Goal: Find specific page/section: Find specific page/section

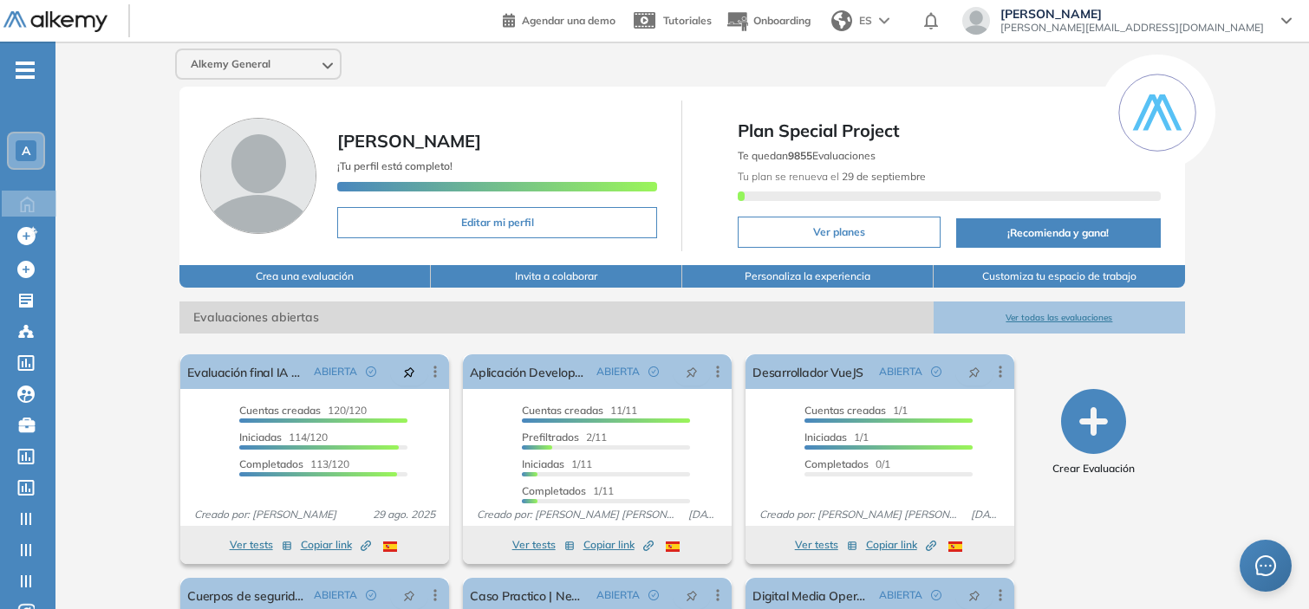
click at [18, 141] on div "A" at bounding box center [26, 150] width 21 height 21
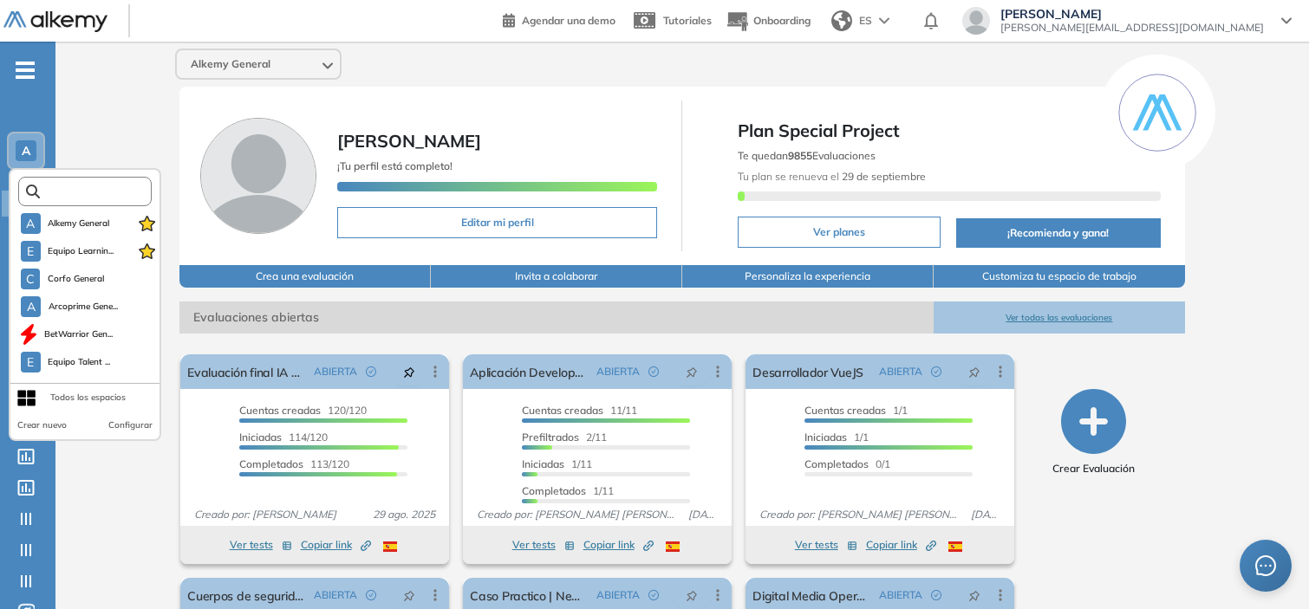
click at [57, 185] on input "text" at bounding box center [90, 191] width 101 height 13
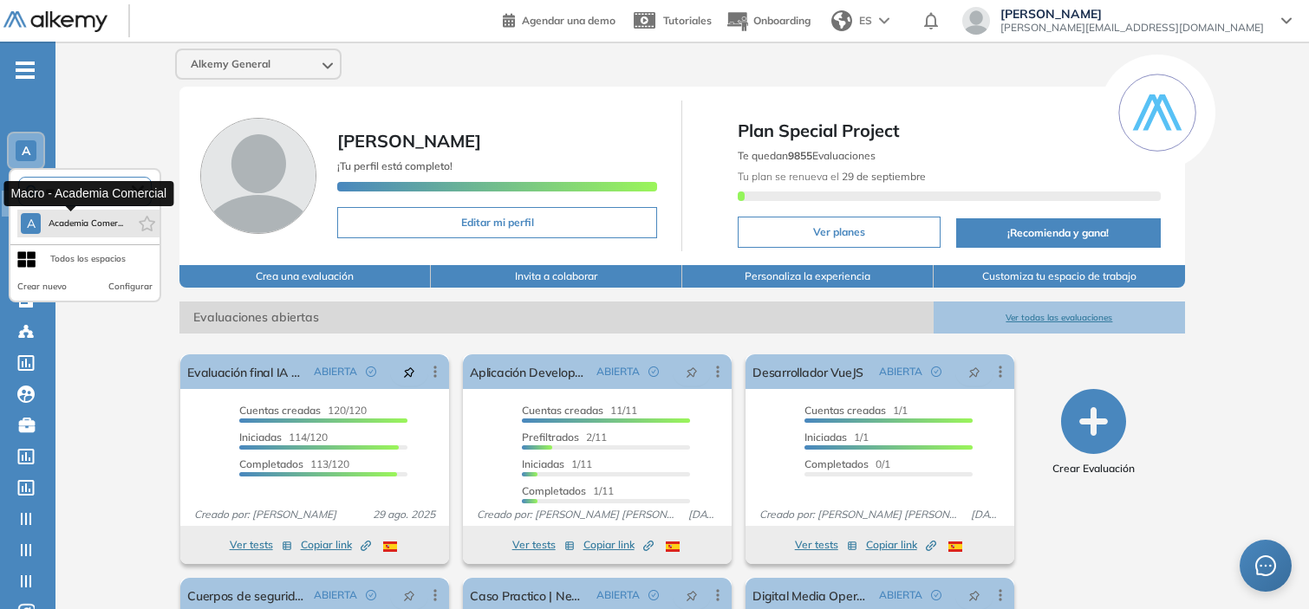
type input "***"
click at [74, 217] on span "Academia Comer..." at bounding box center [85, 224] width 75 height 14
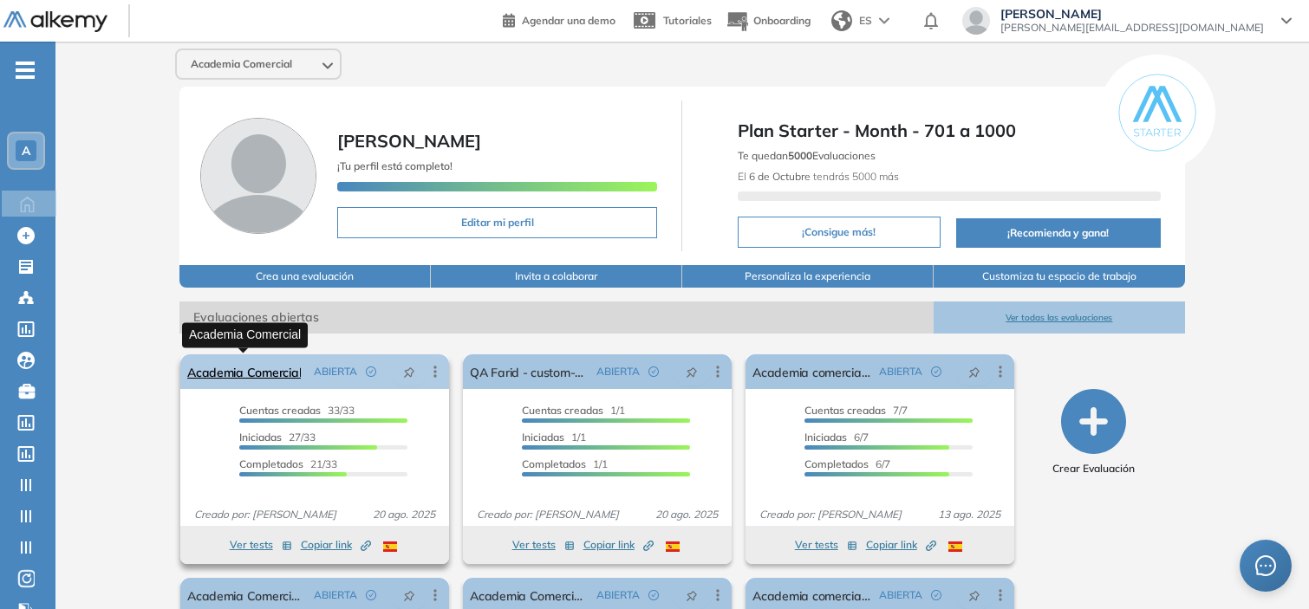
click at [203, 365] on link "Academia Comercial" at bounding box center [244, 372] width 114 height 35
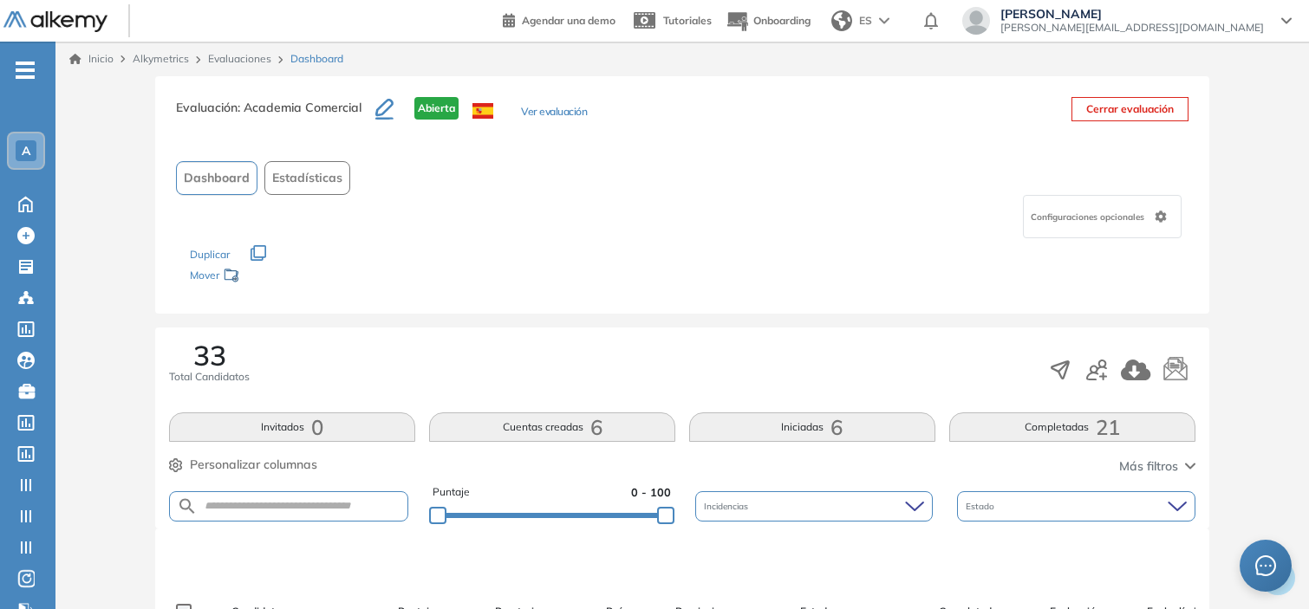
click at [865, 417] on button "Iniciadas 6" at bounding box center [812, 427] width 246 height 29
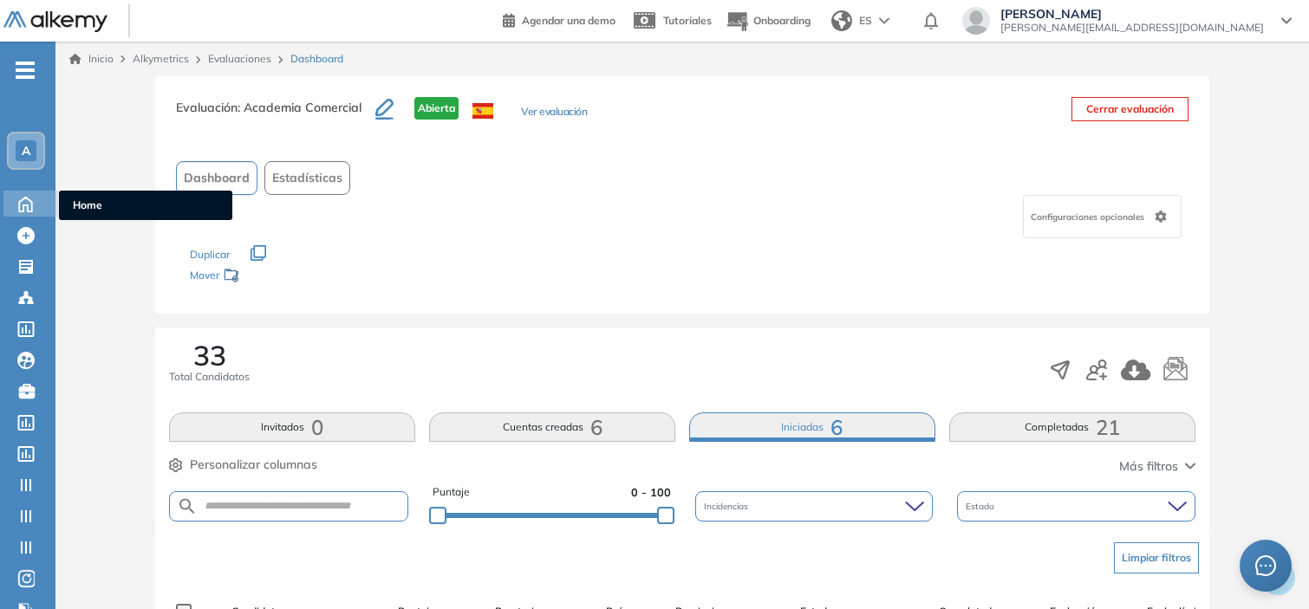
click at [24, 200] on icon at bounding box center [25, 202] width 30 height 21
